Goal: Task Accomplishment & Management: Manage account settings

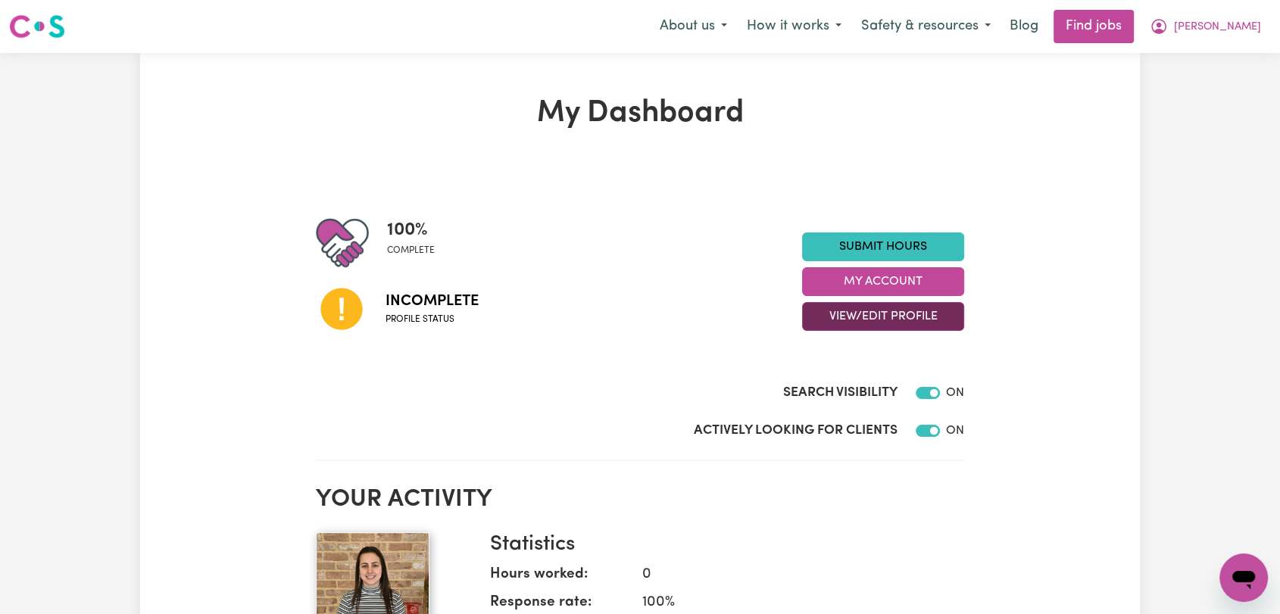
click at [919, 309] on button "View/Edit Profile" at bounding box center [883, 316] width 162 height 29
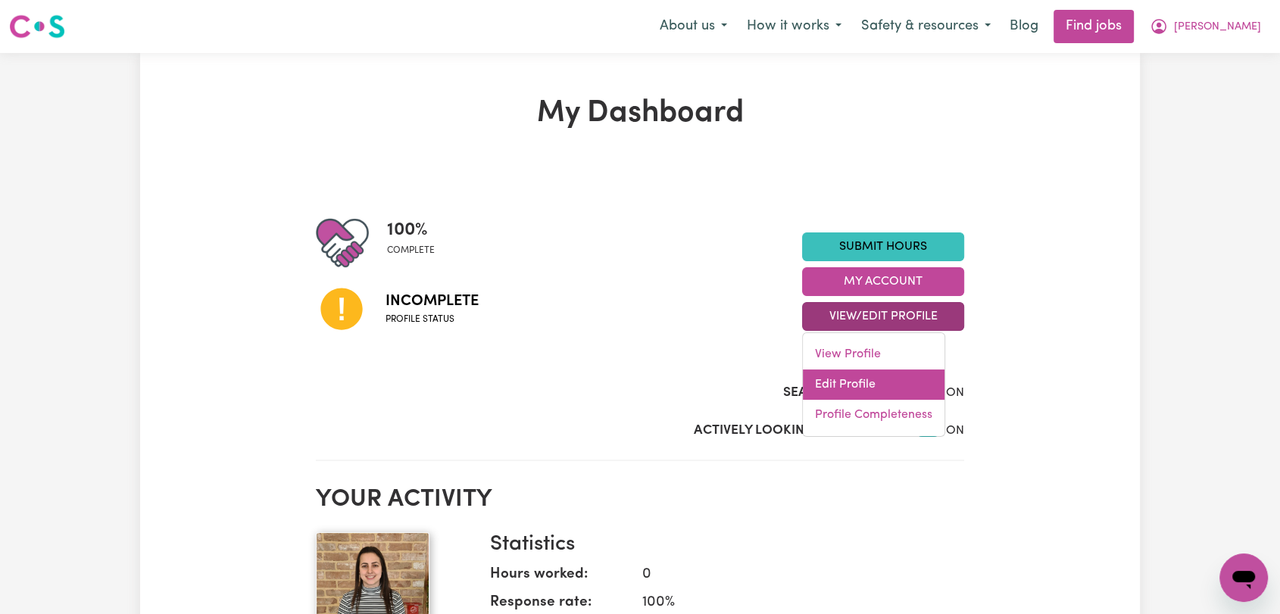
click at [923, 389] on link "Edit Profile" at bounding box center [874, 385] width 142 height 30
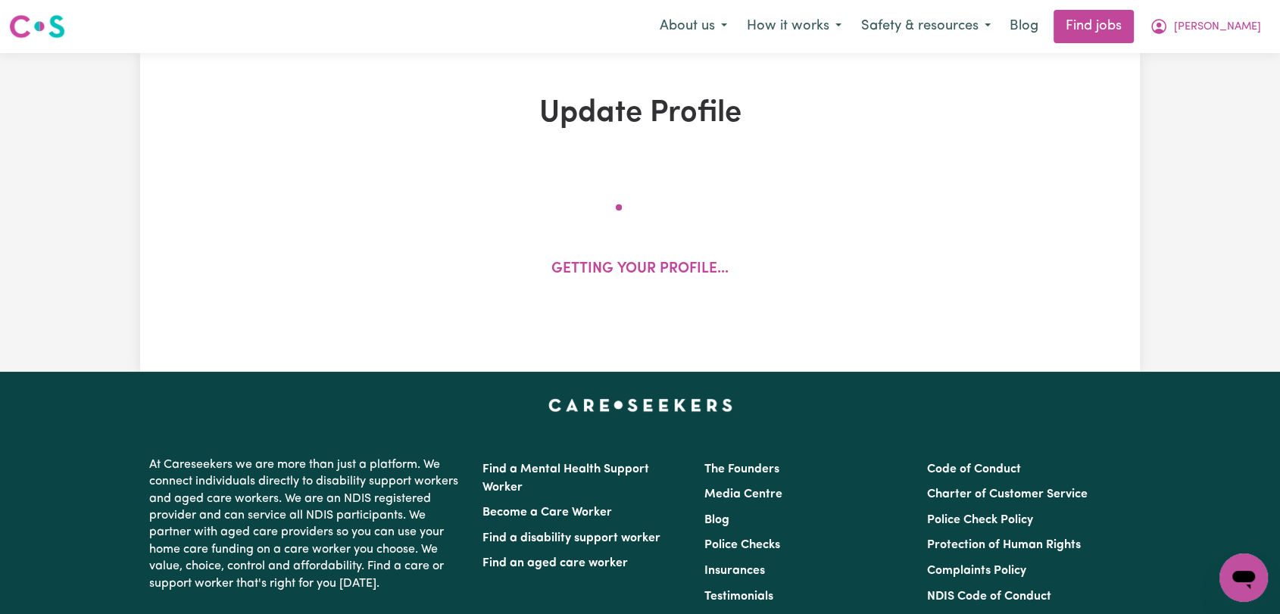
select select "[DEMOGRAPHIC_DATA]"
select select "Australian PR"
select select "Studying a healthcare related degree or qualification"
select select "65"
select select "85"
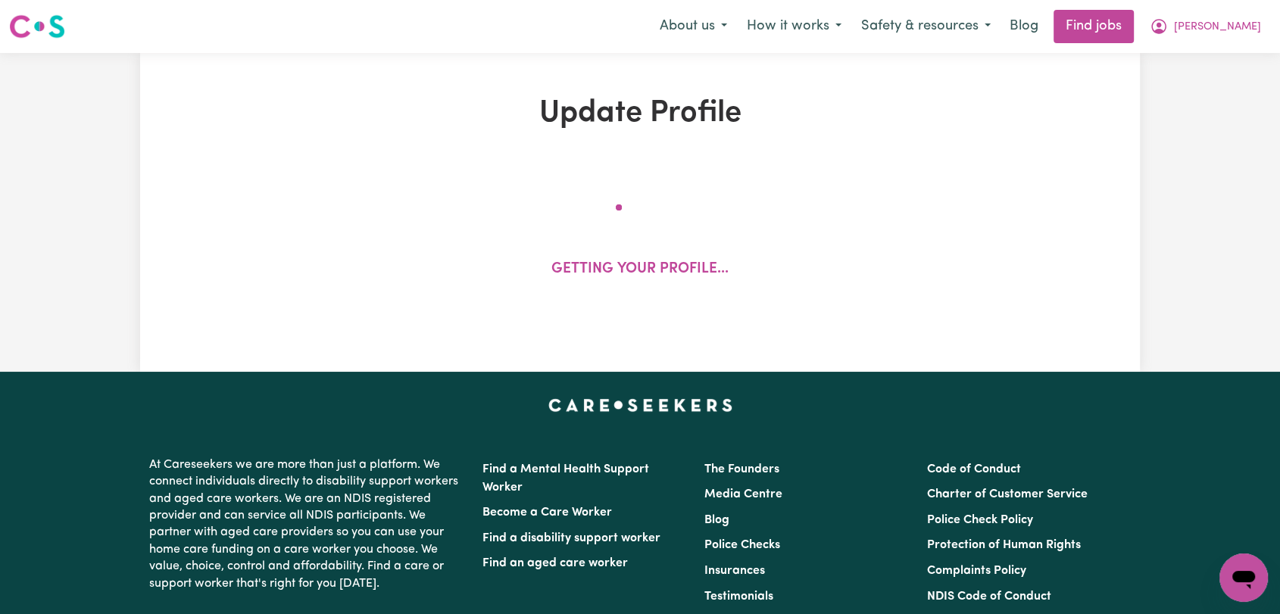
select select "100"
select select "120"
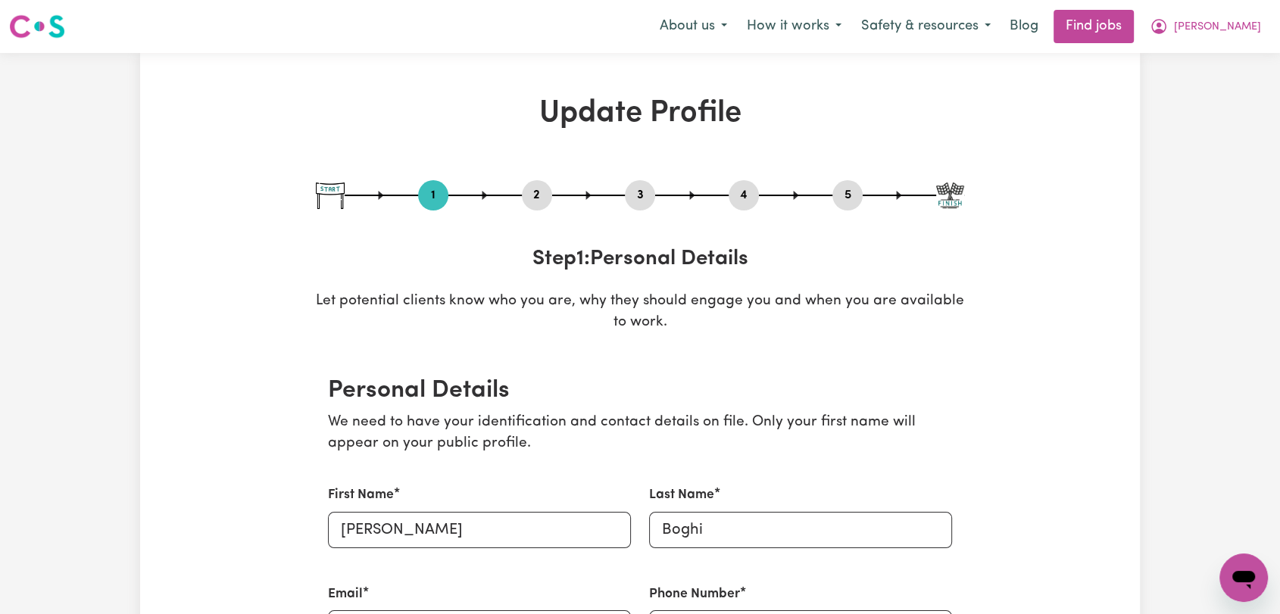
click at [748, 189] on button "4" at bounding box center [744, 196] width 30 height 20
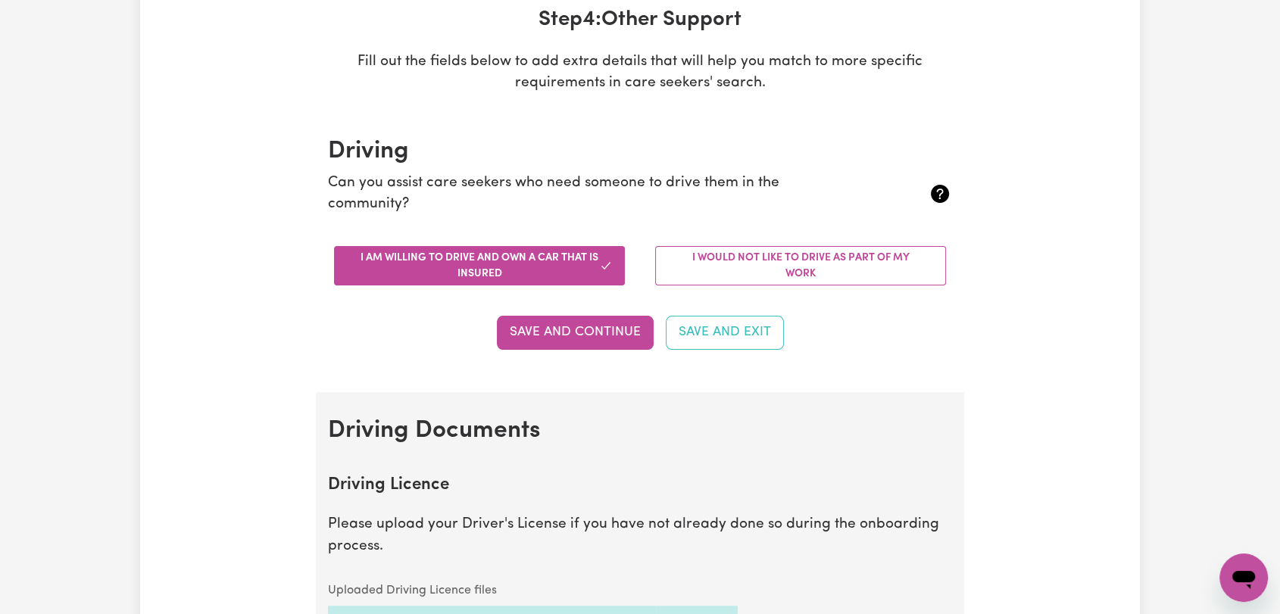
scroll to position [505, 0]
